Goal: Task Accomplishment & Management: Use online tool/utility

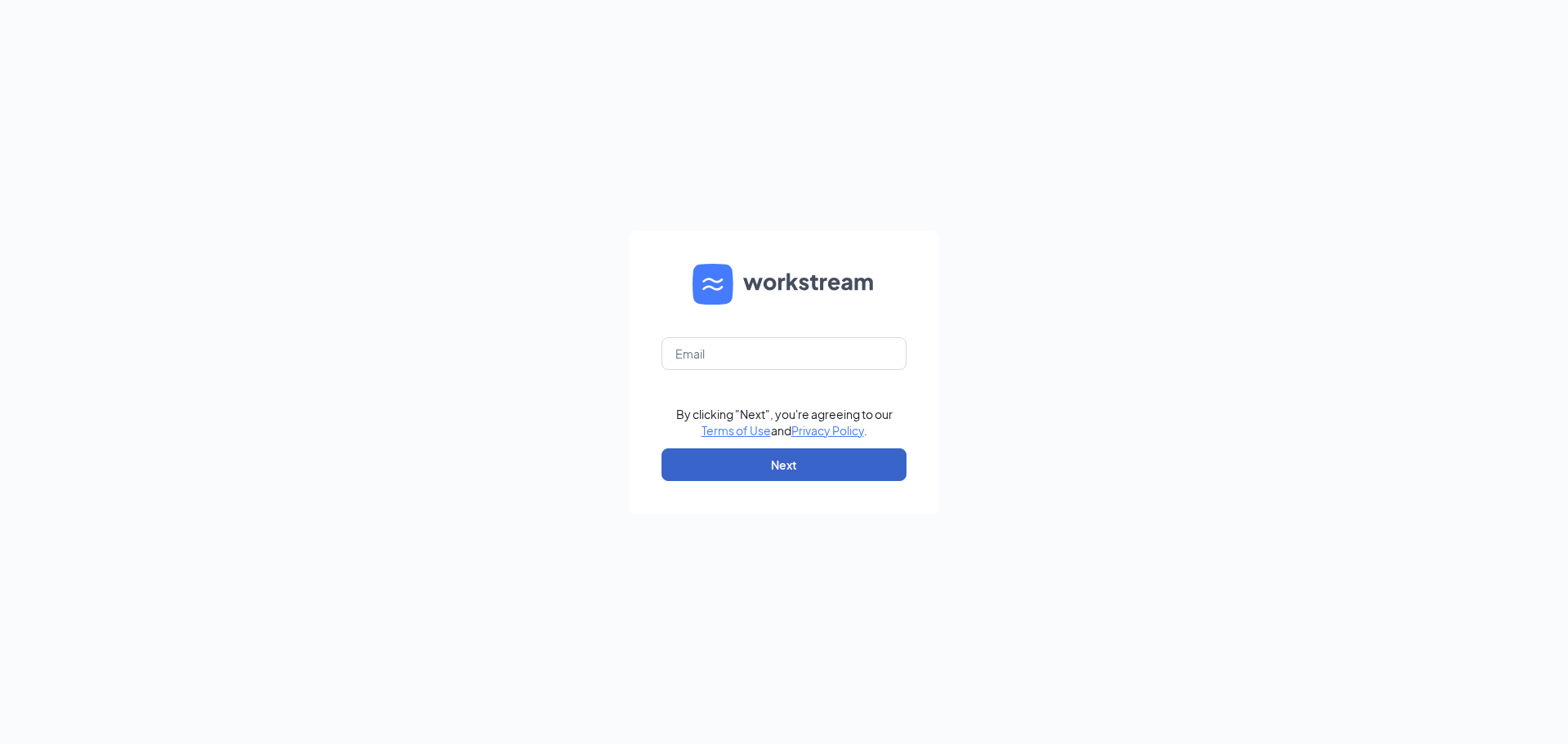
click at [760, 467] on button "Next" at bounding box center [784, 464] width 245 height 32
click at [693, 337] on input "text" at bounding box center [784, 352] width 245 height 32
type input "[PERSON_NAME][EMAIL_ADDRESS][DOMAIN_NAME]"
click at [740, 456] on button "Next" at bounding box center [784, 464] width 245 height 32
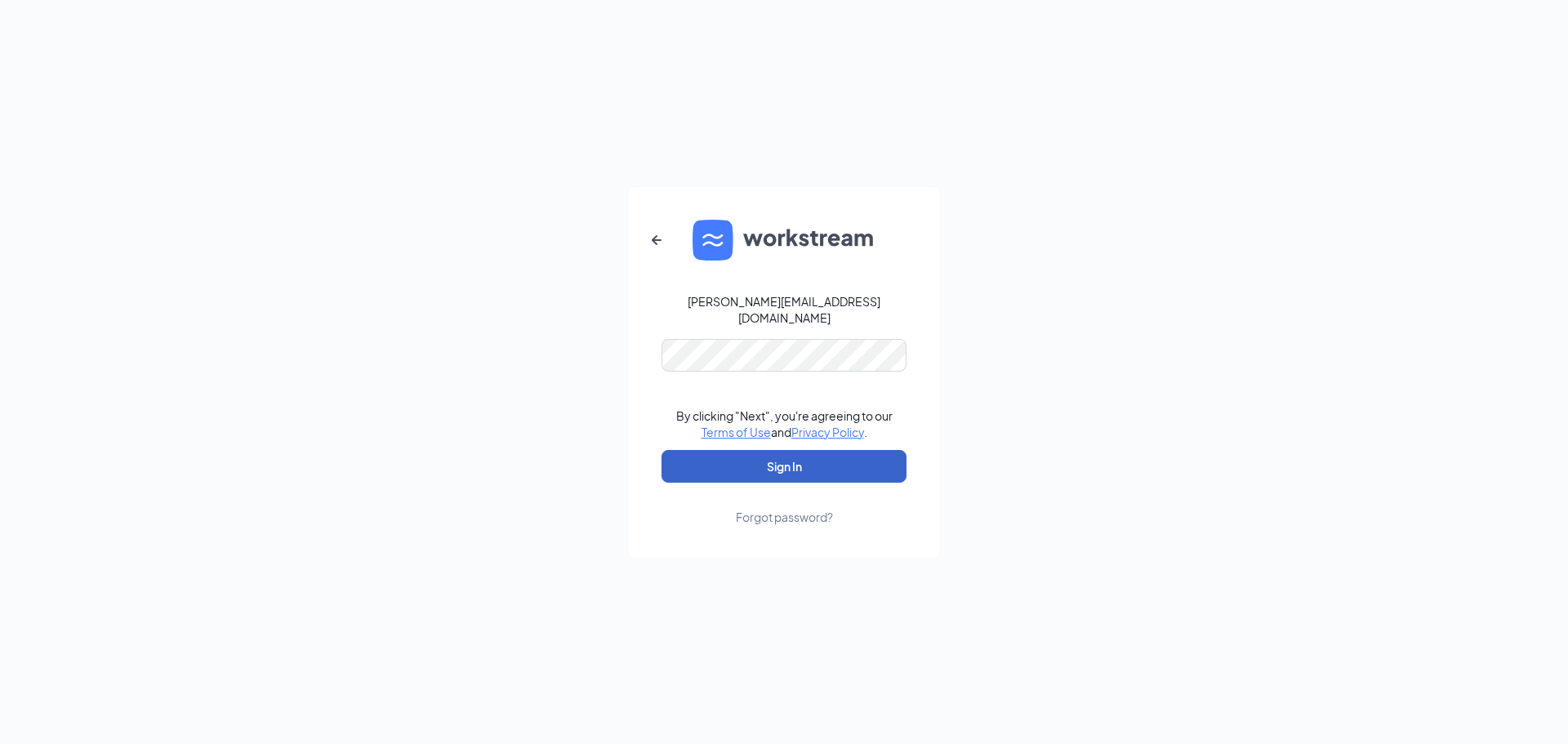
click at [738, 456] on button "Sign In" at bounding box center [784, 466] width 245 height 32
click at [765, 463] on button "Sign In" at bounding box center [784, 466] width 245 height 32
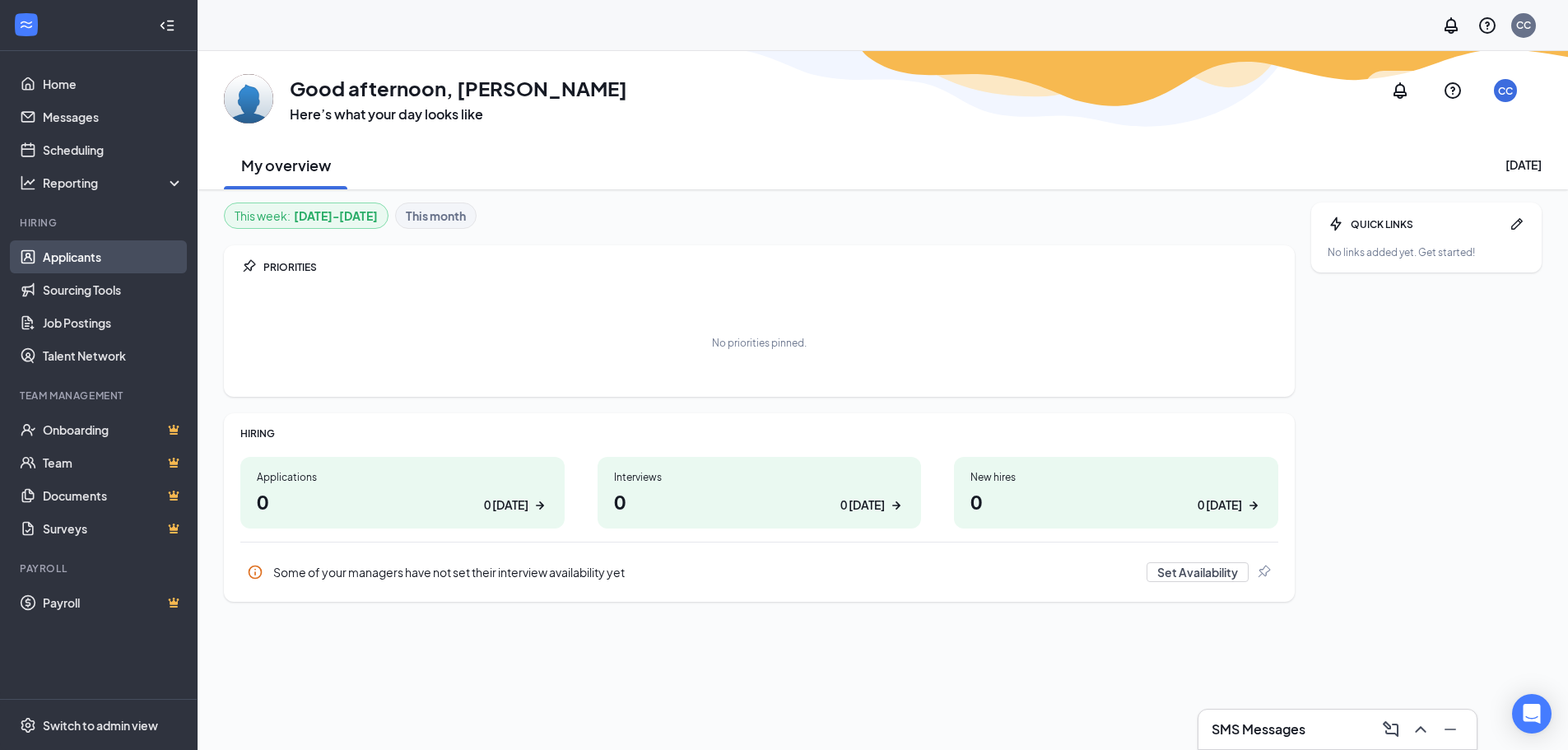
click at [80, 251] on link "Applicants" at bounding box center [112, 256] width 141 height 32
